Goal: Communication & Community: Answer question/provide support

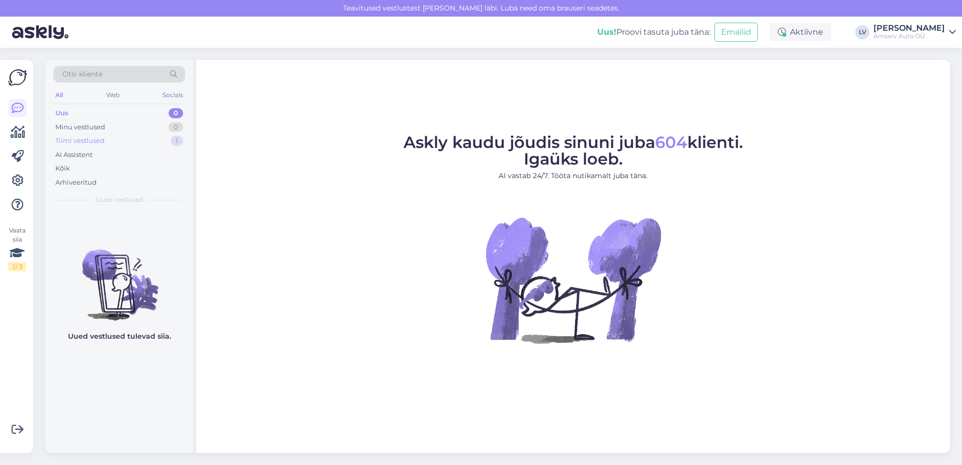
click at [126, 142] on div "Tiimi vestlused 1" at bounding box center [119, 141] width 132 height 14
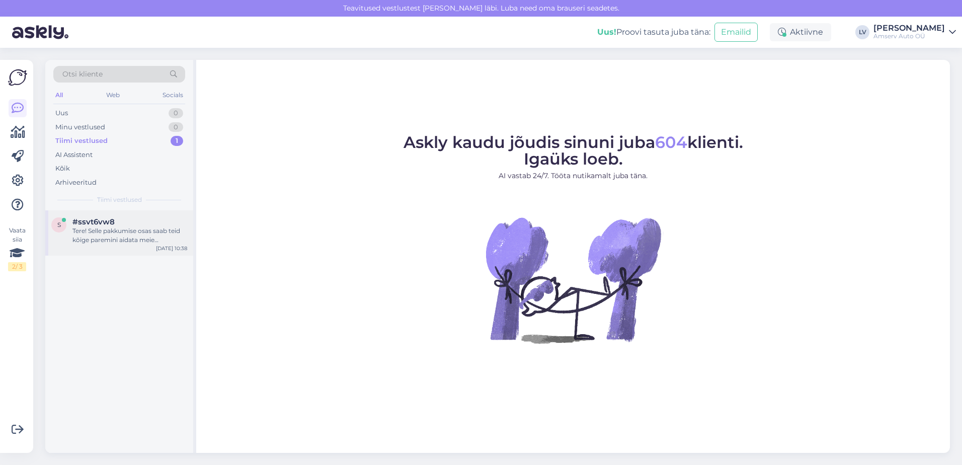
click at [144, 237] on div "Tere! Selle pakkumise osas saab teid kõige paremini aidata meie müügiosakond. K…" at bounding box center [129, 235] width 115 height 18
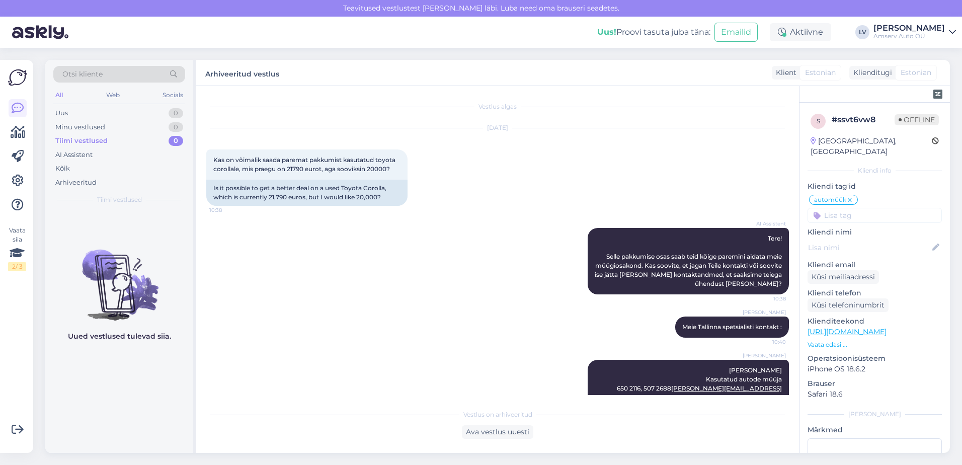
scroll to position [224, 0]
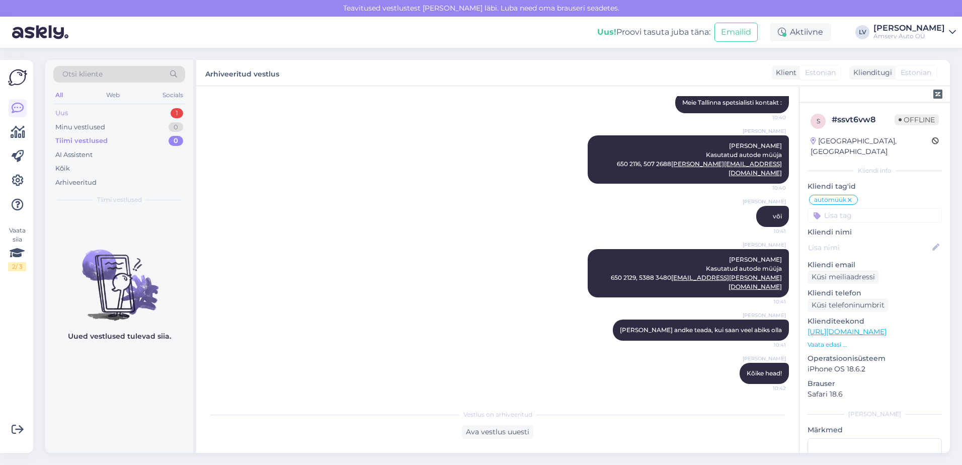
drag, startPoint x: 133, startPoint y: 112, endPoint x: 146, endPoint y: 115, distance: 13.5
click at [132, 112] on div "Uus 1" at bounding box center [119, 113] width 132 height 14
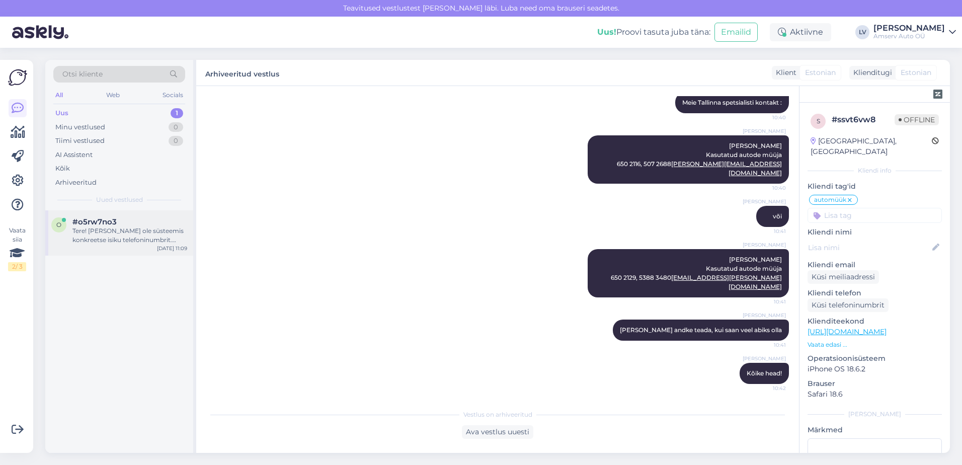
click at [127, 231] on div "Tere! [PERSON_NAME] ole süsteemis konkreetse isiku telefoninumbrit. Amserv Peet…" at bounding box center [129, 235] width 115 height 18
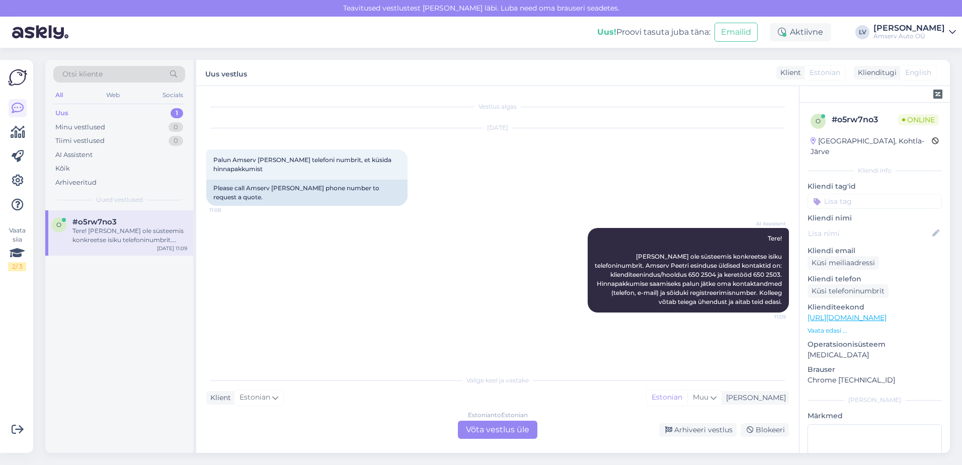
scroll to position [0, 0]
click at [493, 425] on div "Estonian to Estonian Võta vestlus üle" at bounding box center [497, 429] width 79 height 18
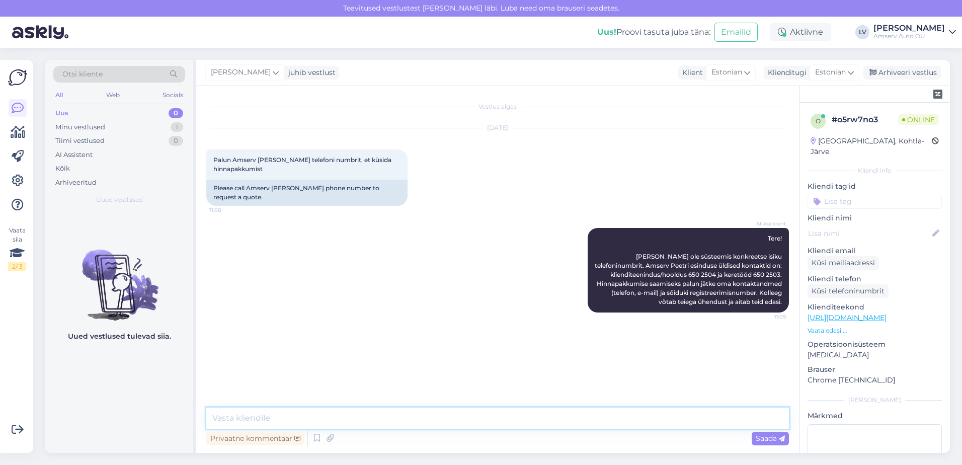
click at [401, 422] on textarea at bounding box center [497, 417] width 582 height 21
type textarea "t"
type textarea "Tere"
click at [385, 410] on textarea at bounding box center [497, 417] width 582 height 21
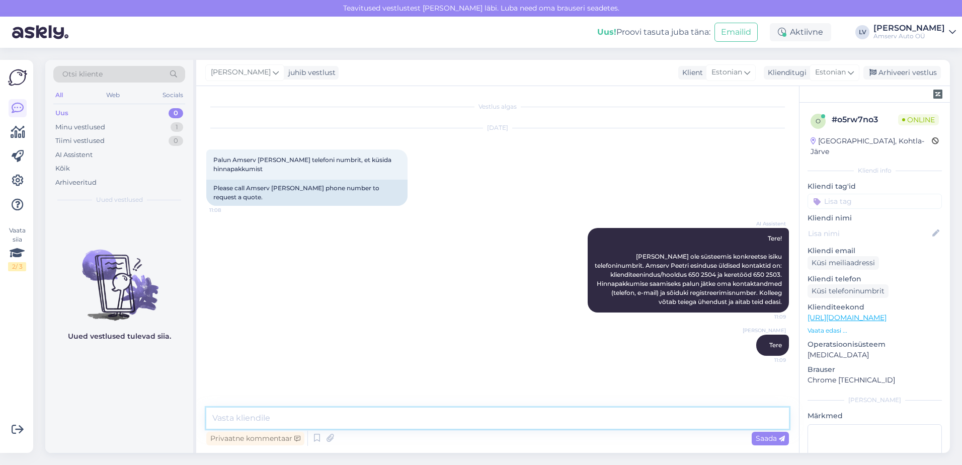
paste textarea "5340 2305 [EMAIL_ADDRESS][DOMAIN_NAME]"
type textarea "5340 2305 [EMAIL_ADDRESS][DOMAIN_NAME]"
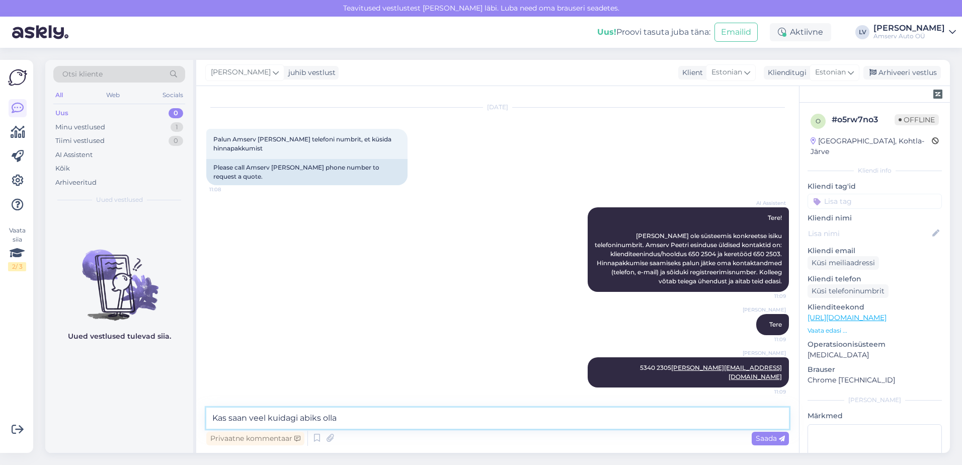
type textarea "Kas saan veel kuidagi abiks olla?"
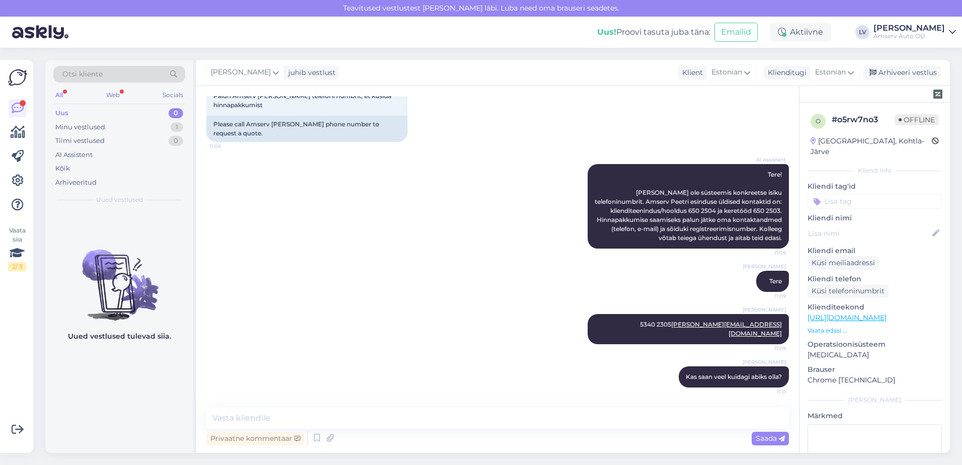
click at [552, 211] on div "AI Assistent Tere! [PERSON_NAME] ole süsteemis konkreetse isiku telefoninumbrit…" at bounding box center [497, 206] width 582 height 107
click at [127, 122] on div "Minu vestlused 1" at bounding box center [119, 127] width 132 height 14
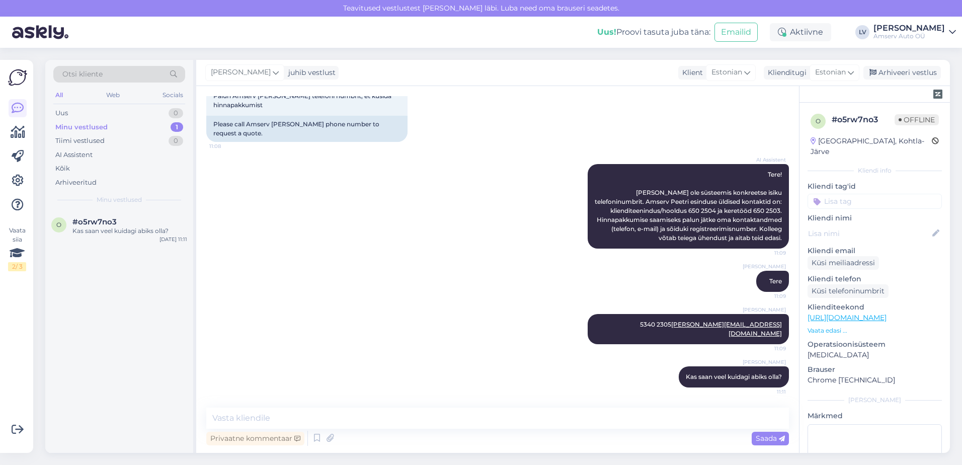
click at [879, 195] on input at bounding box center [874, 201] width 134 height 15
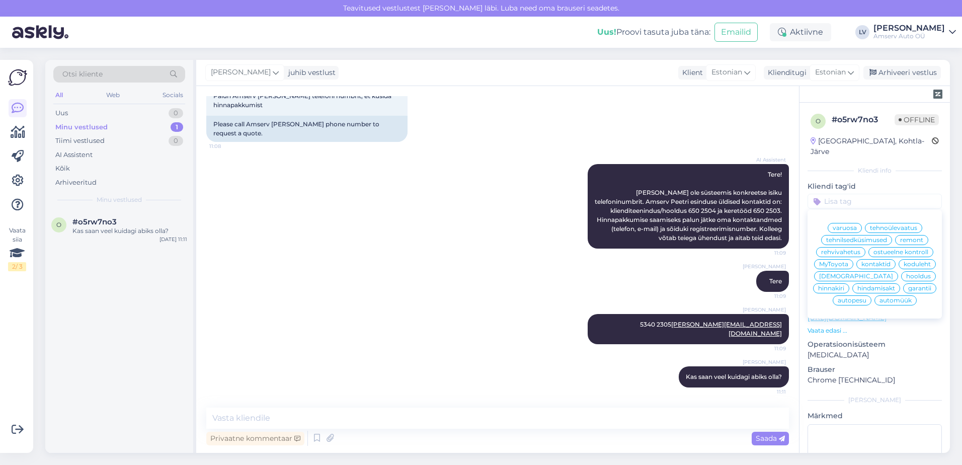
click at [856, 269] on div "kontaktid" at bounding box center [875, 264] width 39 height 10
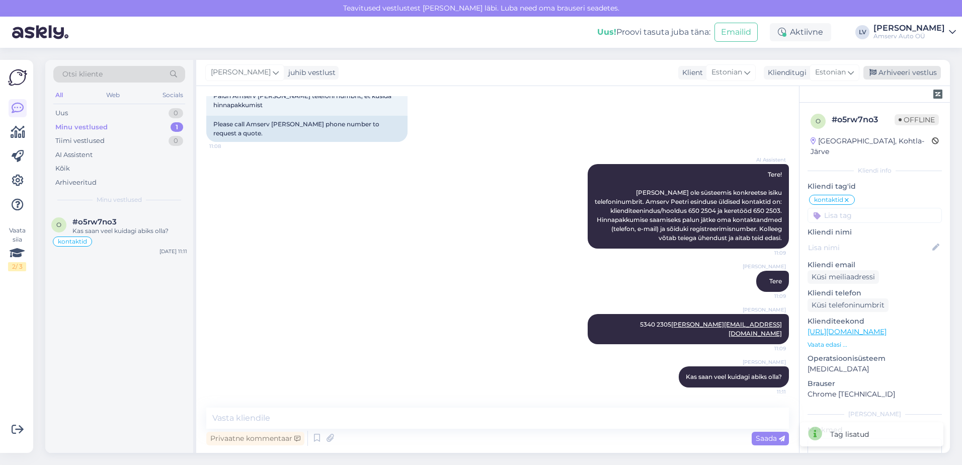
click at [890, 77] on div "Arhiveeri vestlus" at bounding box center [901, 73] width 77 height 14
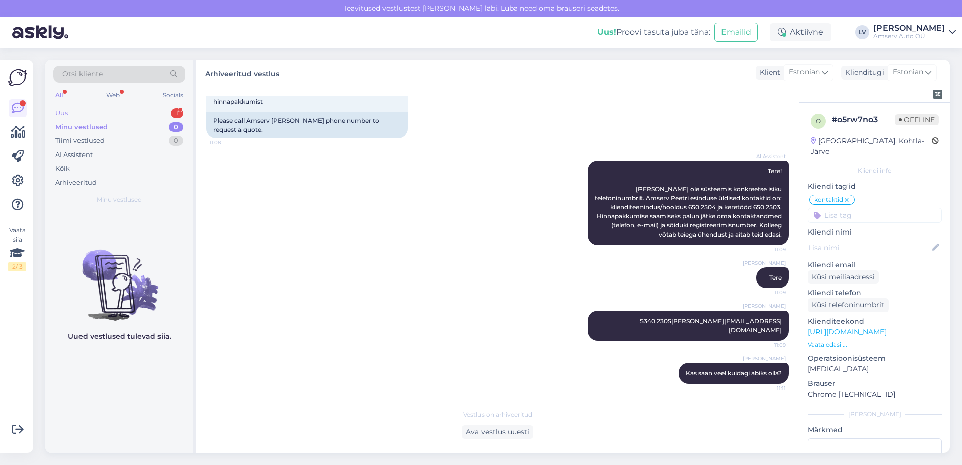
click at [142, 114] on div "Uus 1" at bounding box center [119, 113] width 132 height 14
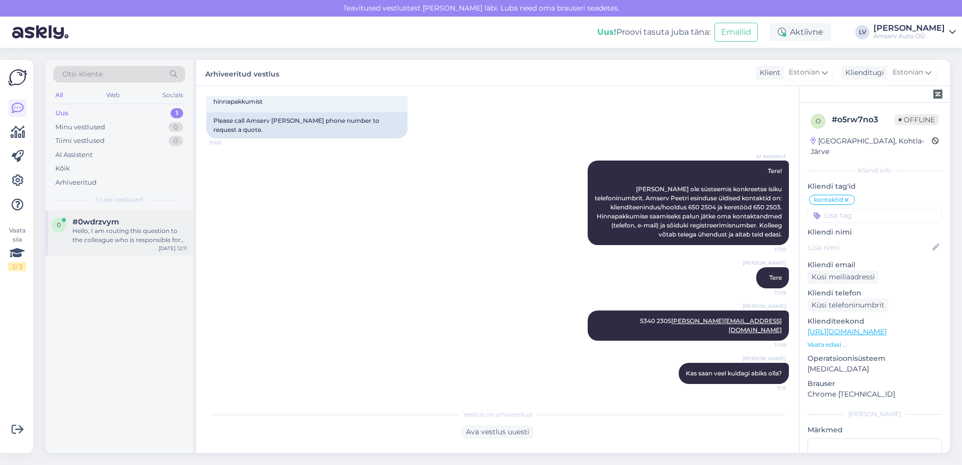
click at [111, 233] on div "Hello, I am routing this question to the colleague who is responsible for this …" at bounding box center [129, 235] width 115 height 18
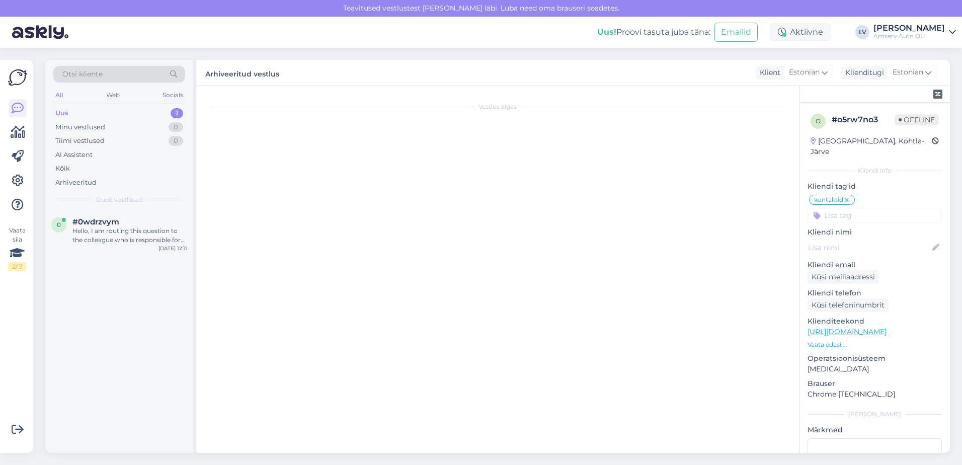
scroll to position [0, 0]
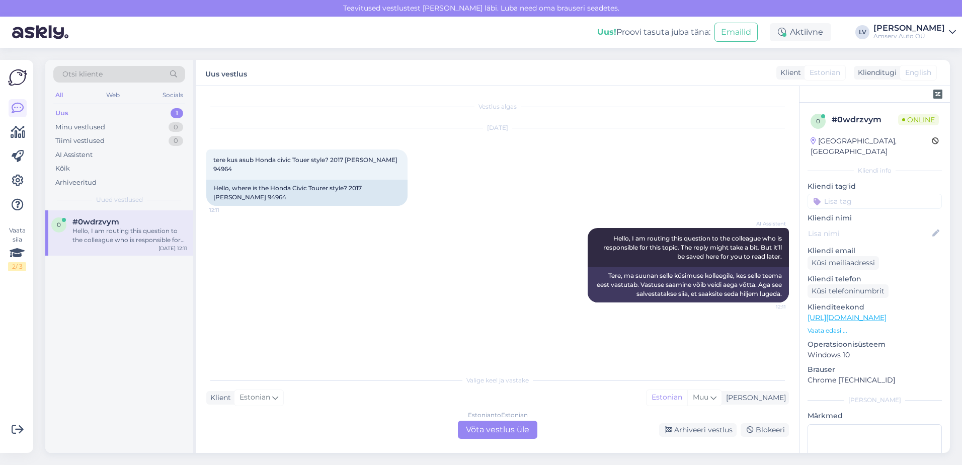
click at [483, 429] on div "Estonian to Estonian Võta vestlus üle" at bounding box center [497, 429] width 79 height 18
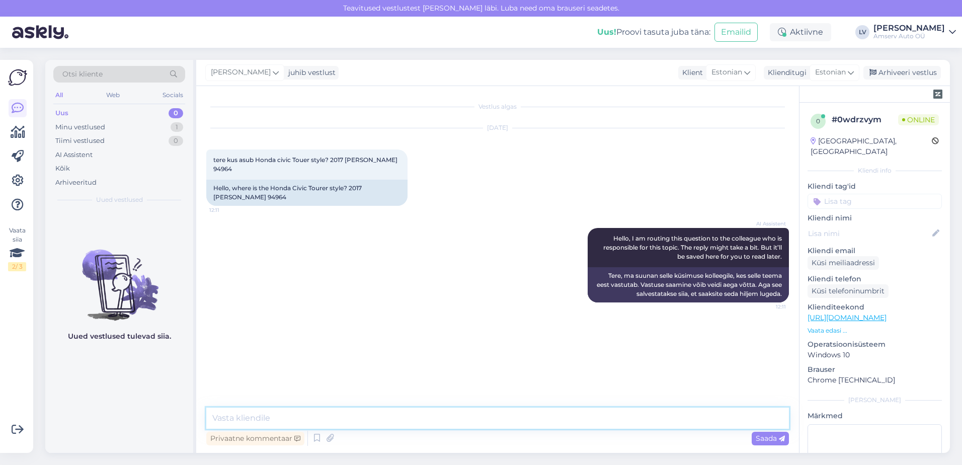
click at [298, 408] on textarea at bounding box center [497, 417] width 582 height 21
click at [325, 411] on textarea at bounding box center [497, 417] width 582 height 21
type textarea "Tere"
click at [306, 412] on textarea at bounding box center [497, 417] width 582 height 21
type textarea "[PERSON_NAME] kuulutust nägite?"
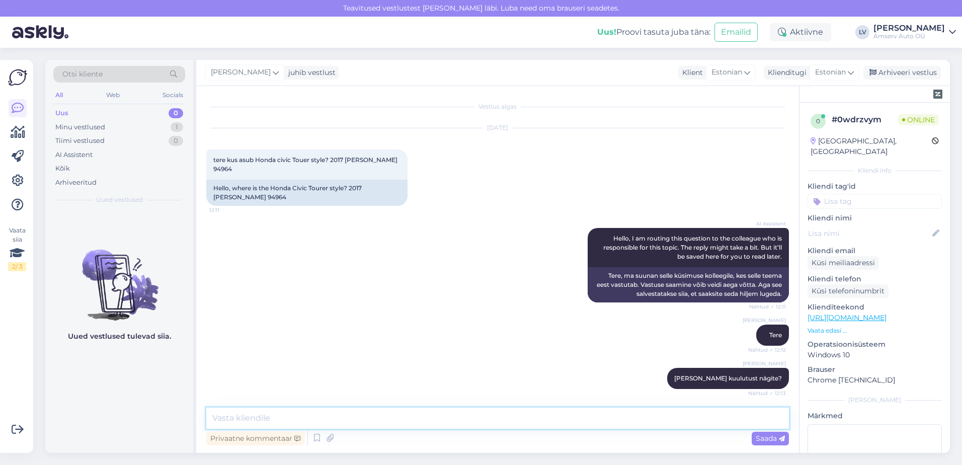
drag, startPoint x: 369, startPoint y: 418, endPoint x: 376, endPoint y: 417, distance: 7.2
click at [368, 420] on textarea at bounding box center [497, 417] width 582 height 21
paste textarea "/[DOMAIN_NAME][URL]"
click at [216, 420] on textarea "/[DOMAIN_NAME][URL]" at bounding box center [497, 417] width 582 height 21
type textarea "[DOMAIN_NAME][URL]"
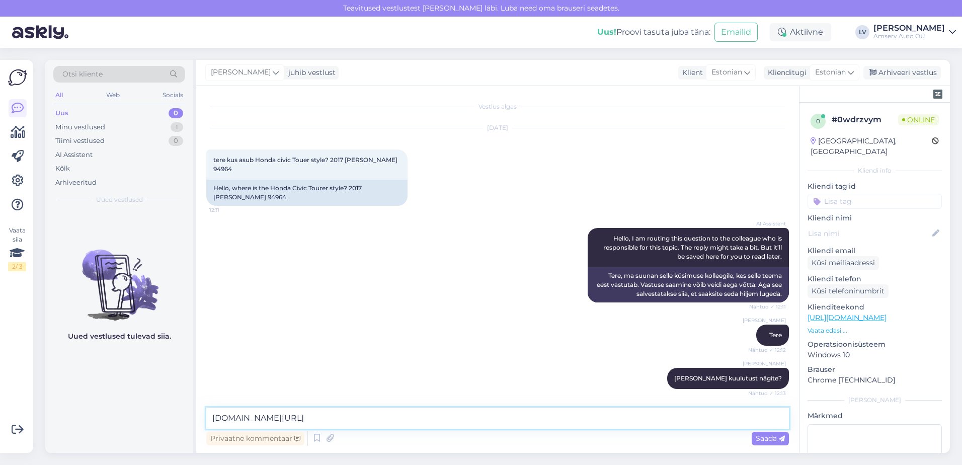
click at [529, 414] on textarea "[DOMAIN_NAME][URL]" at bounding box center [497, 417] width 582 height 21
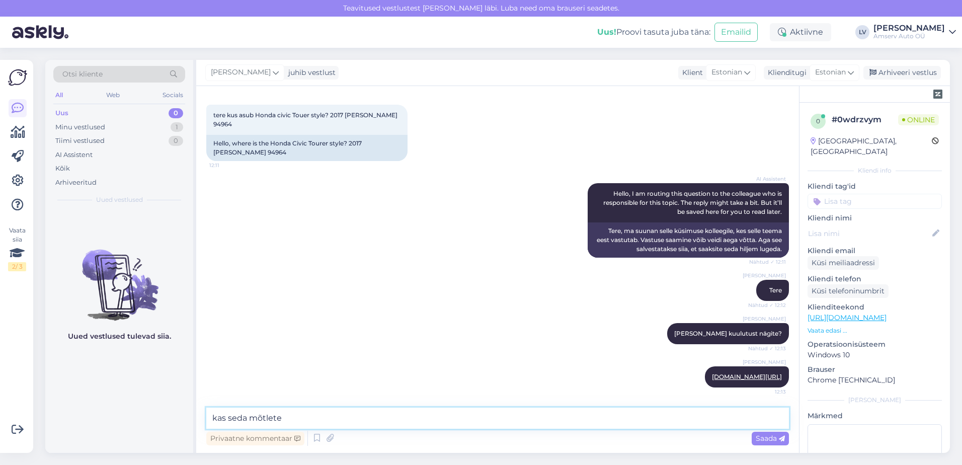
type textarea "kas seda mõtlete?"
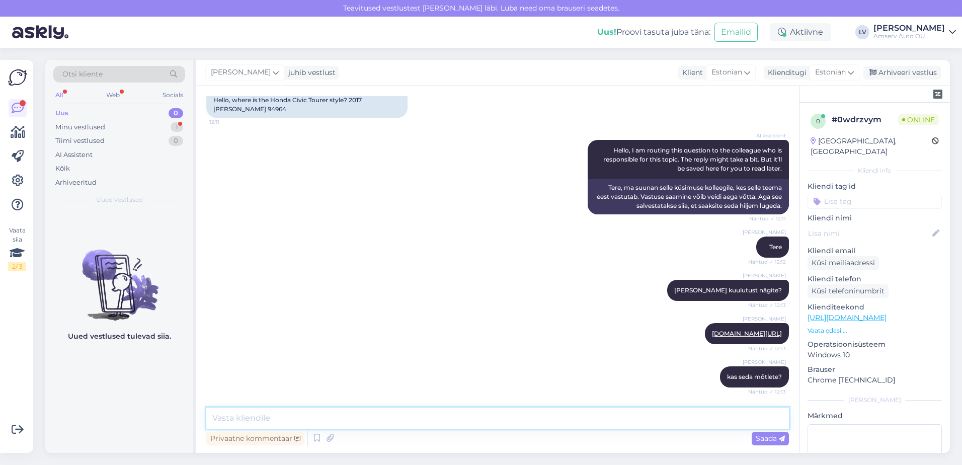
scroll to position [131, 0]
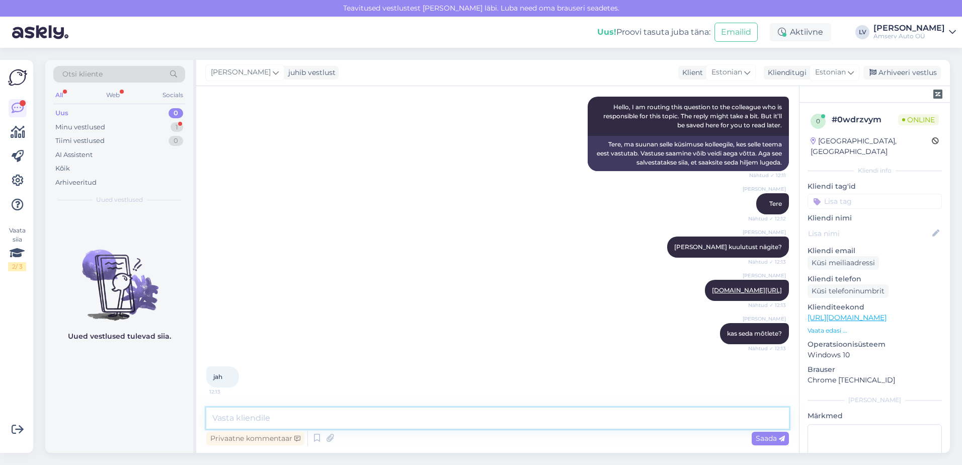
click at [287, 419] on textarea at bounding box center [497, 417] width 582 height 21
paste textarea "uto asukoht on Amserv Peetri, aadress: [STREET_ADDRESS]"
type textarea "uto asukoht on Amserv Peetri, aadress: [STREET_ADDRESS]"
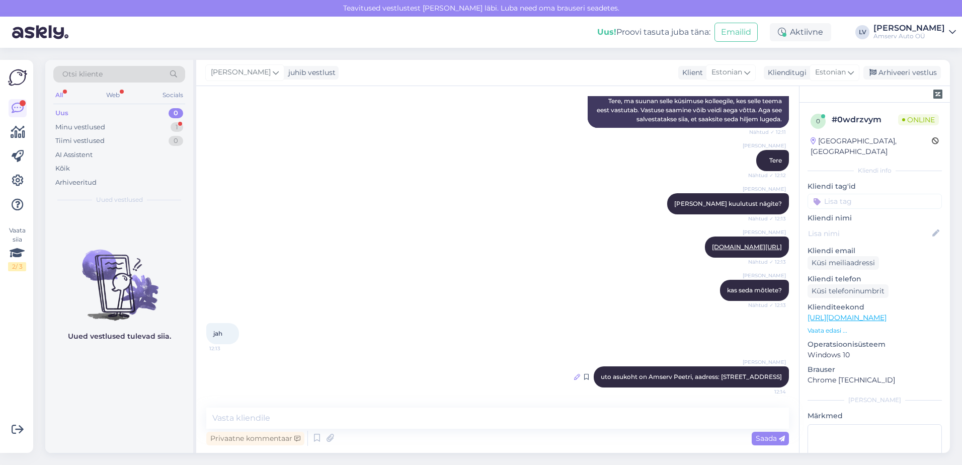
click at [580, 376] on icon at bounding box center [577, 377] width 6 height 6
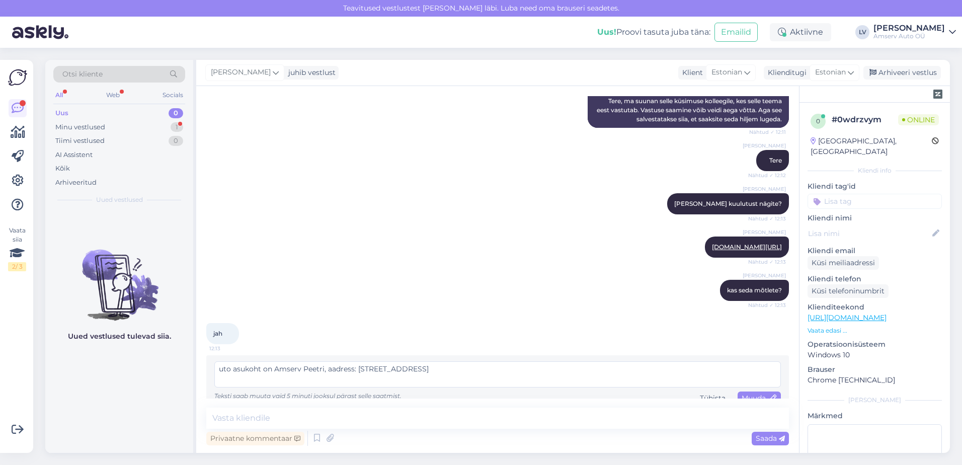
click at [217, 367] on textarea "uto asukoht on Amserv Peetri, aadress: [STREET_ADDRESS]" at bounding box center [497, 374] width 566 height 26
type textarea "auto asukoht on Amserv Peetri, aadress: [STREET_ADDRESS]"
click at [756, 396] on span "Muuda" at bounding box center [758, 397] width 35 height 9
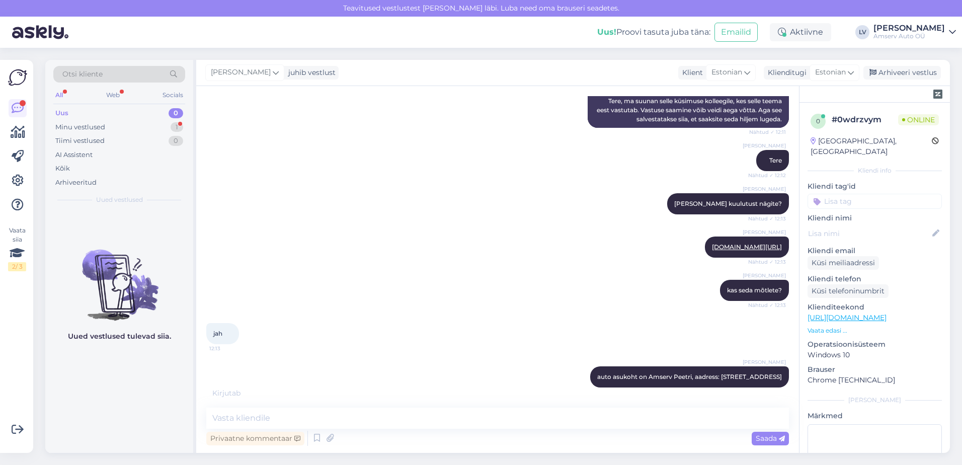
scroll to position [218, 0]
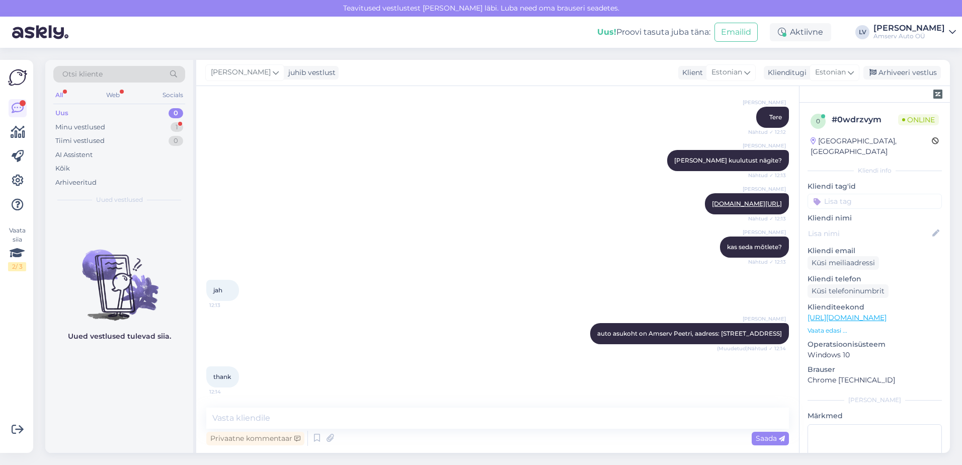
click at [415, 407] on div "Vestlus algas [DATE] tere kus asub Honda civic Touer style? 2017 [PERSON_NAME] …" at bounding box center [497, 269] width 603 height 367
click at [422, 416] on textarea at bounding box center [497, 417] width 582 height 21
type textarea "A"
type textarea "Suur tänu pöördumise eest ja ilusat päeva jätku"
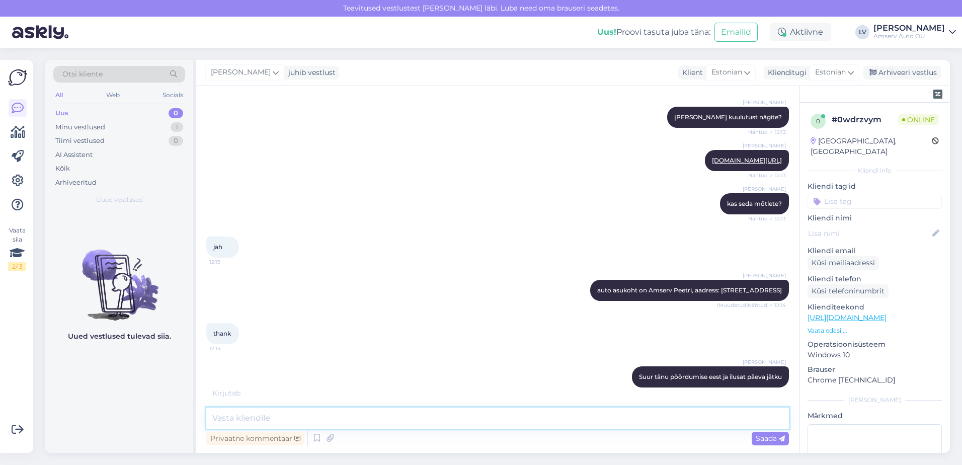
scroll to position [304, 0]
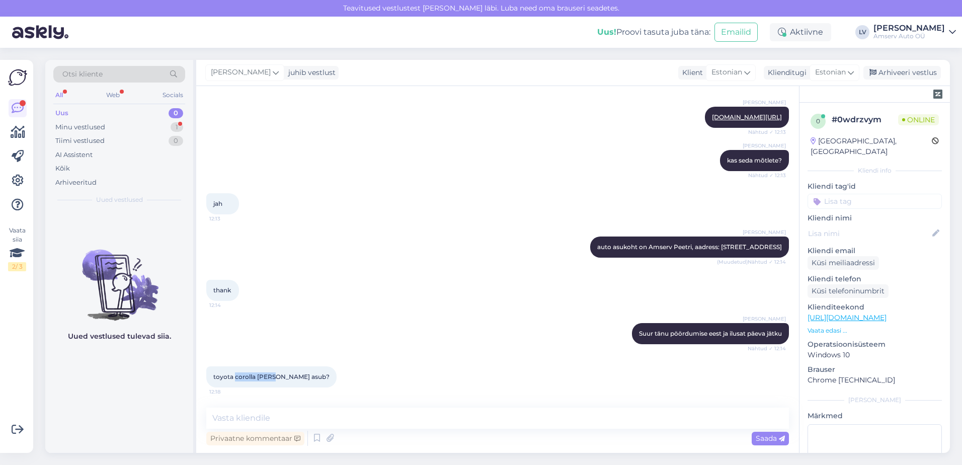
drag, startPoint x: 271, startPoint y: 375, endPoint x: 233, endPoint y: 380, distance: 38.1
click at [233, 380] on div "toyota corolla [PERSON_NAME] asub? 12:18" at bounding box center [271, 376] width 130 height 21
drag, startPoint x: 233, startPoint y: 380, endPoint x: 241, endPoint y: 380, distance: 7.5
drag, startPoint x: 241, startPoint y: 380, endPoint x: 831, endPoint y: 322, distance: 593.3
click at [831, 326] on p "Vaata edasi ..." at bounding box center [874, 330] width 134 height 9
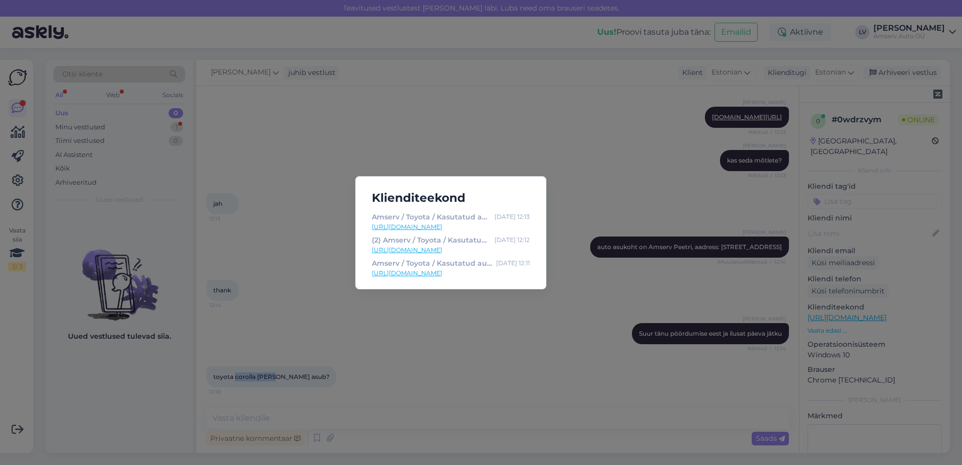
click at [485, 225] on link "[URL][DOMAIN_NAME]" at bounding box center [451, 226] width 158 height 9
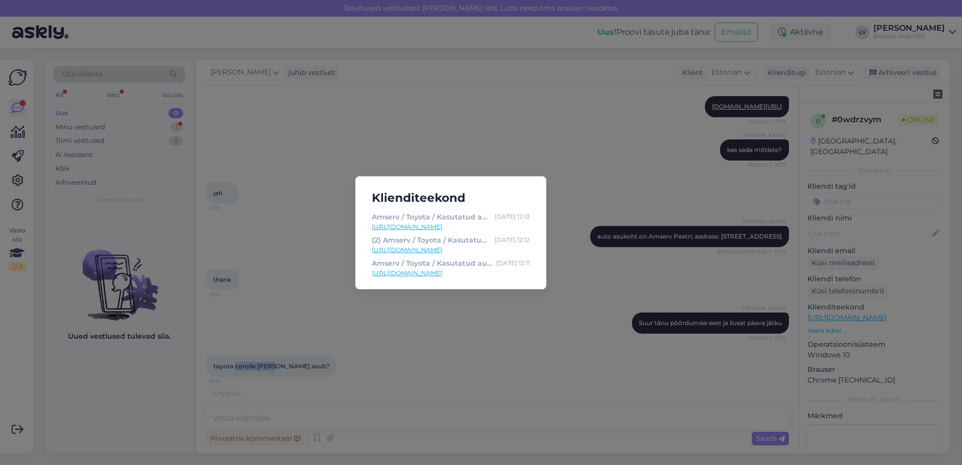
click at [490, 251] on link "[URL][DOMAIN_NAME]" at bounding box center [451, 249] width 158 height 9
click at [479, 275] on link "[URL][DOMAIN_NAME]" at bounding box center [451, 273] width 158 height 9
click at [558, 356] on div "Klienditeekond Amserv / Toyota / Kasutatud autod [DATE] 12:13 [URL][DOMAIN_NAME…" at bounding box center [481, 232] width 962 height 465
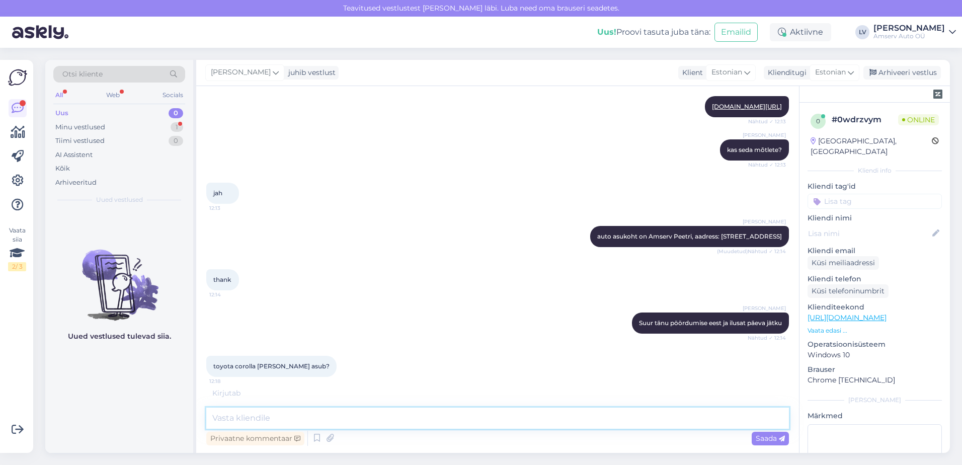
click at [430, 415] on textarea at bounding box center [497, 417] width 582 height 21
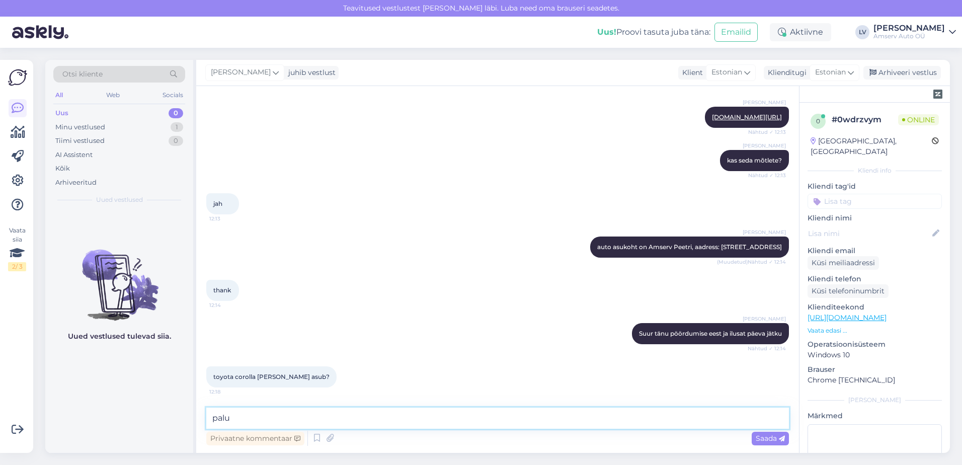
scroll to position [304, 0]
type textarea "p"
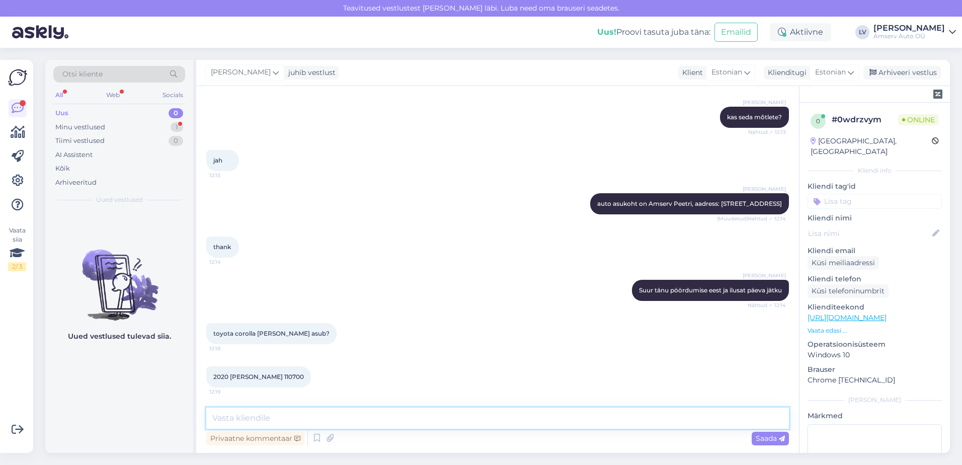
drag, startPoint x: 321, startPoint y: 413, endPoint x: 322, endPoint y: 407, distance: 6.1
click at [322, 411] on textarea at bounding box center [497, 417] width 582 height 21
type textarea "üks hetk palun"
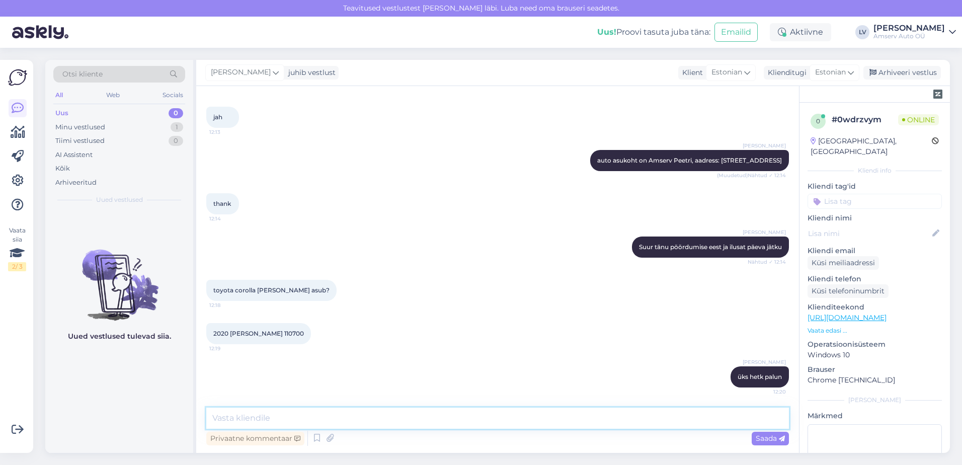
click at [352, 415] on textarea at bounding box center [497, 417] width 582 height 21
type textarea "Järv esinduses"
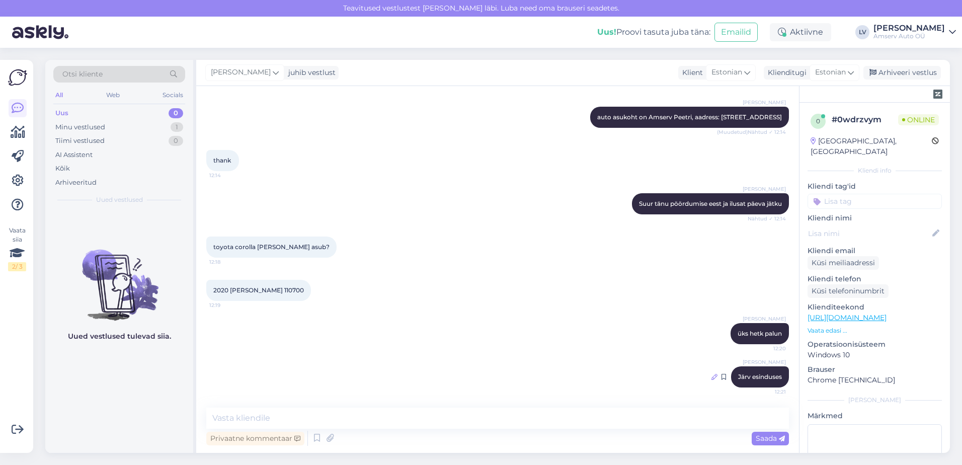
click at [711, 376] on icon at bounding box center [714, 377] width 6 height 6
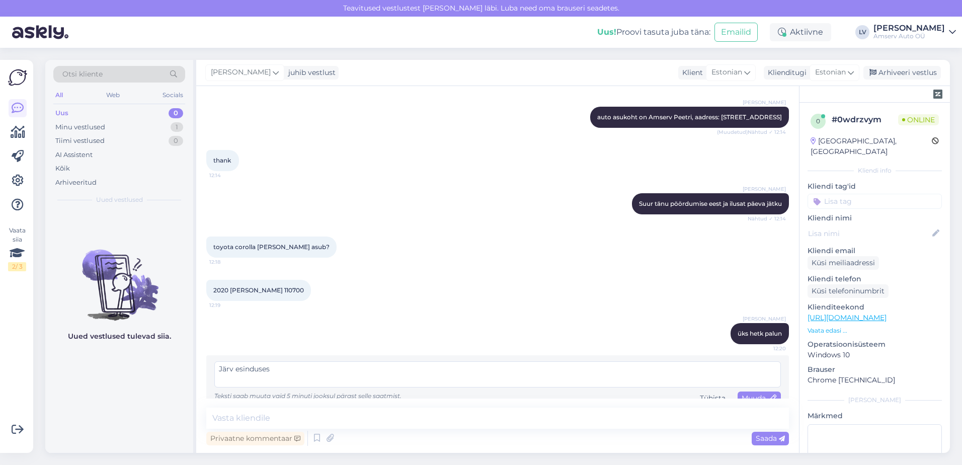
click at [232, 369] on textarea "Järv esinduses" at bounding box center [497, 374] width 566 height 26
type textarea "Järve esinduses"
click at [761, 395] on span "Muuda" at bounding box center [758, 397] width 35 height 9
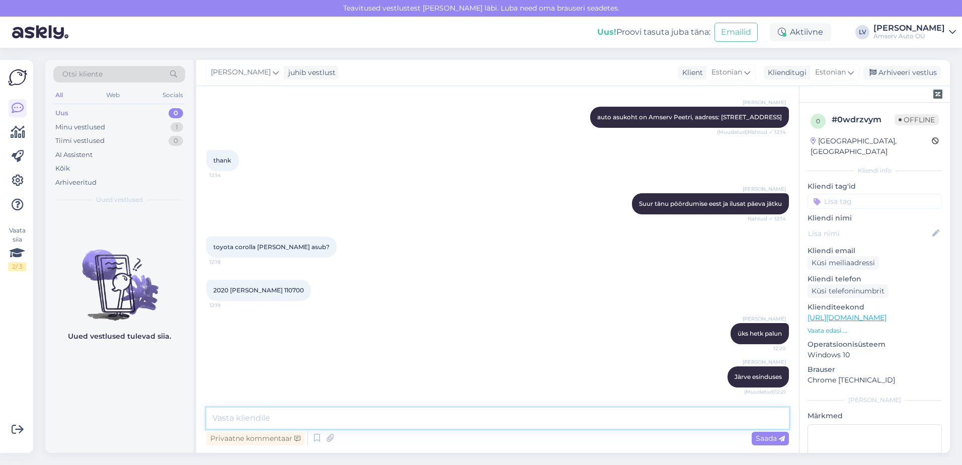
click at [543, 409] on textarea at bounding box center [497, 417] width 582 height 21
type textarea "Kas saan veel abiks olla?"
